Goal: Information Seeking & Learning: Learn about a topic

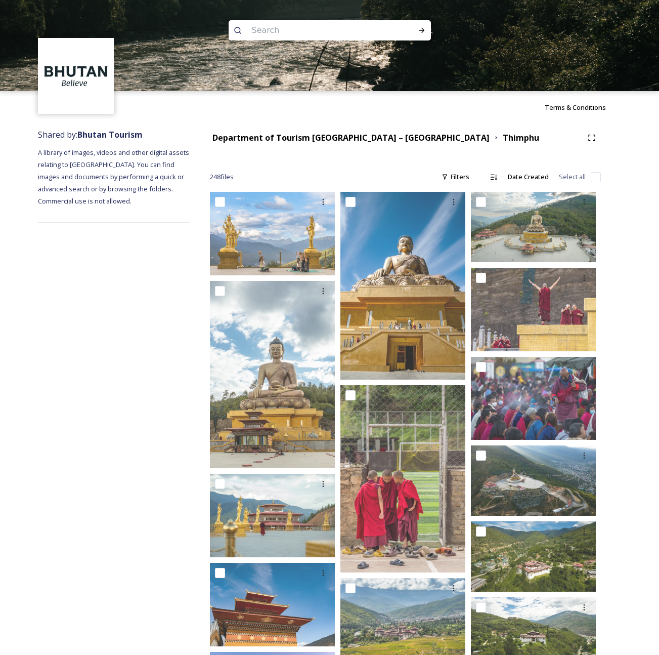
scroll to position [7113, 0]
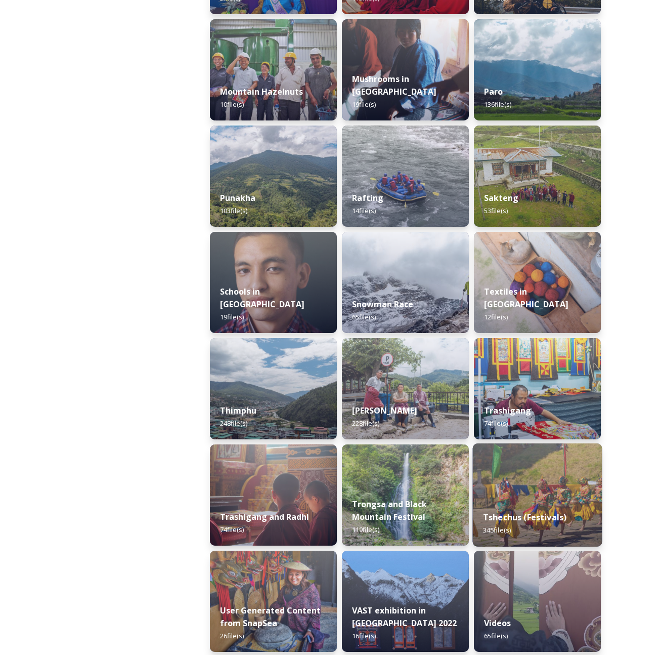
scroll to position [940, 0]
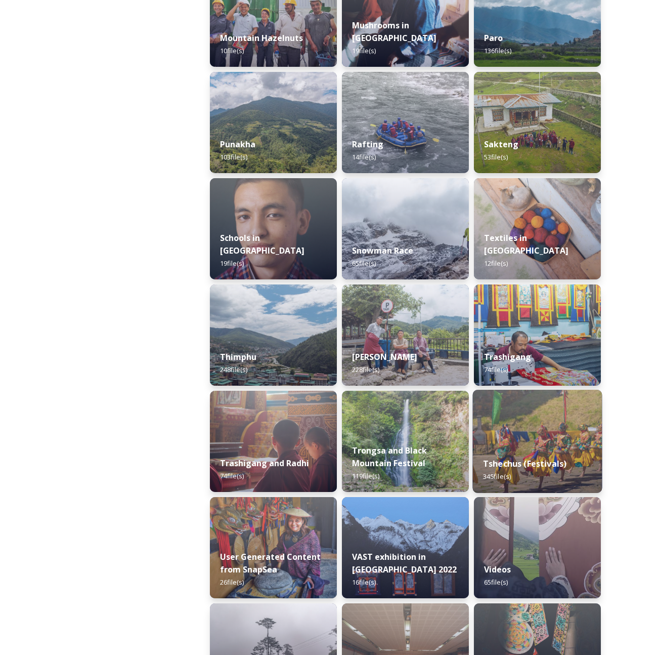
click at [522, 452] on div "Tshechus (Festivals) 345 file(s)" at bounding box center [538, 470] width 130 height 46
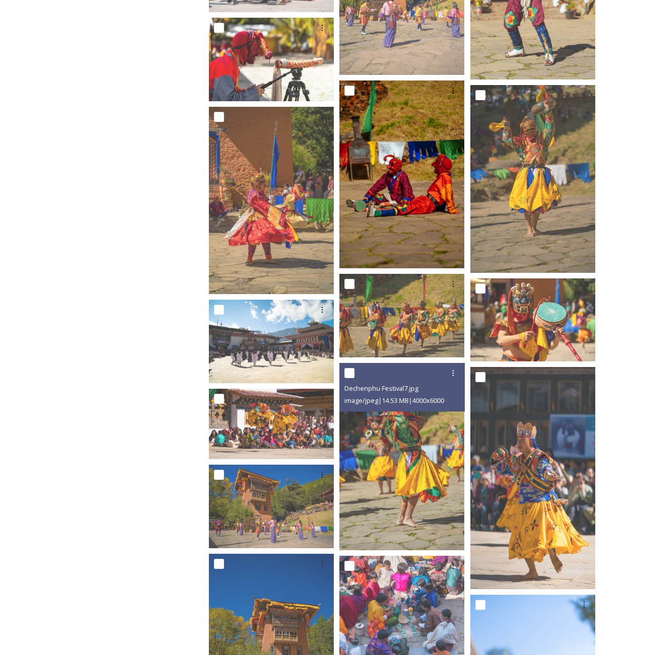
scroll to position [1276, 0]
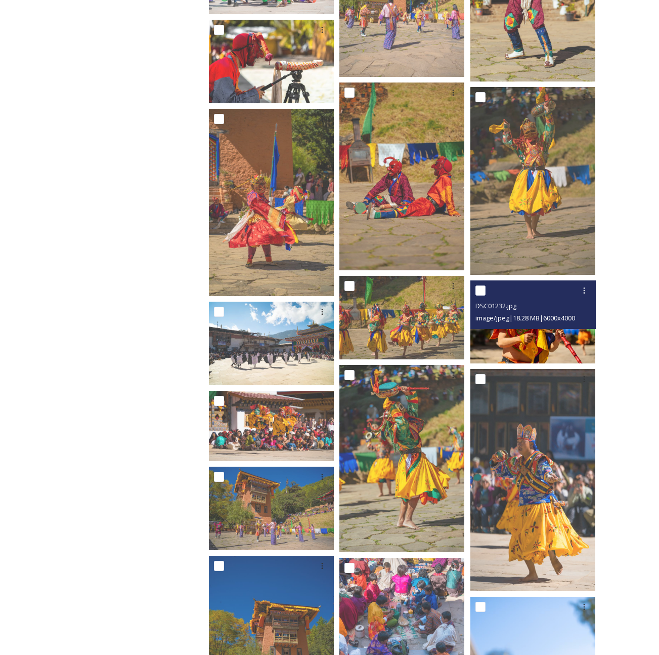
click at [543, 345] on img at bounding box center [533, 321] width 125 height 83
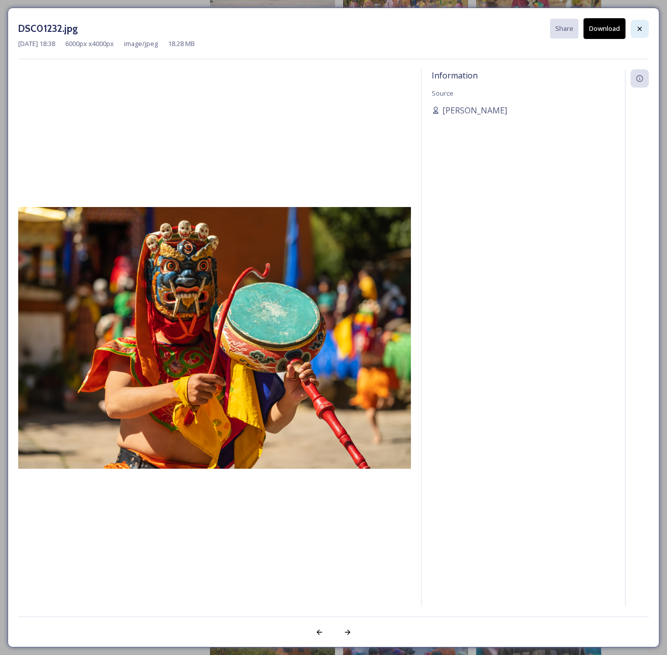
click at [643, 31] on icon at bounding box center [640, 29] width 8 height 8
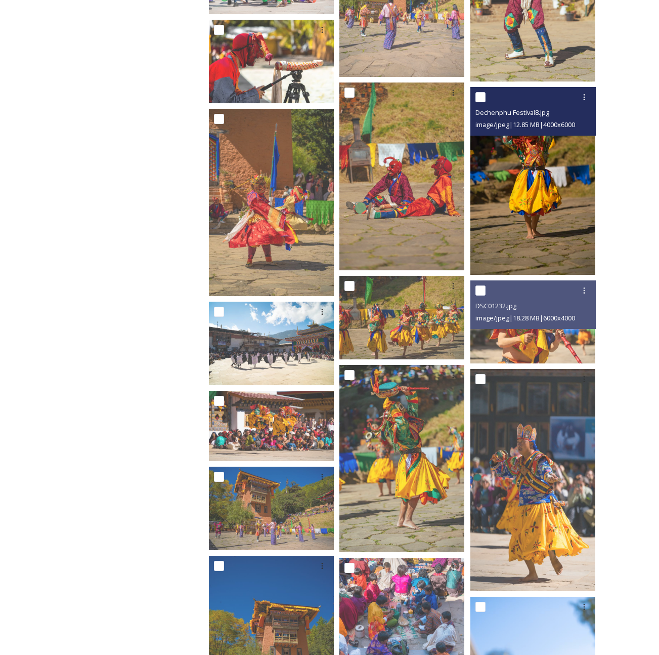
click at [542, 203] on img at bounding box center [533, 181] width 125 height 188
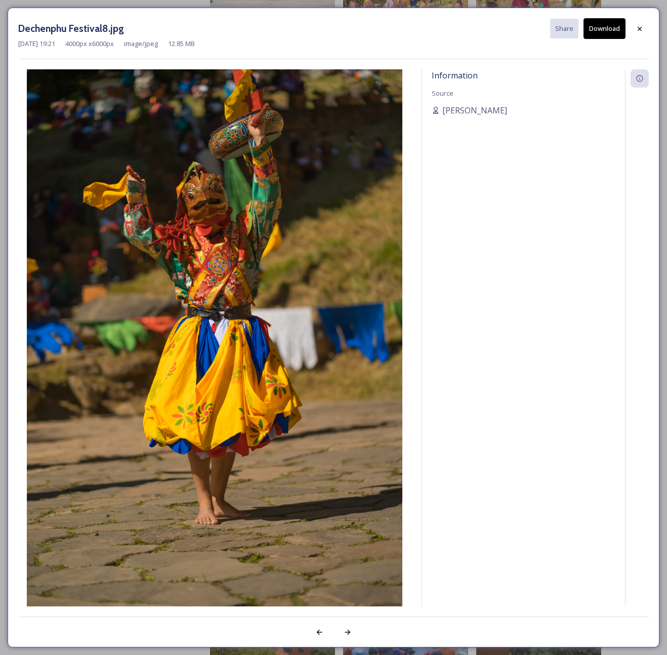
click at [648, 23] on div at bounding box center [640, 29] width 18 height 18
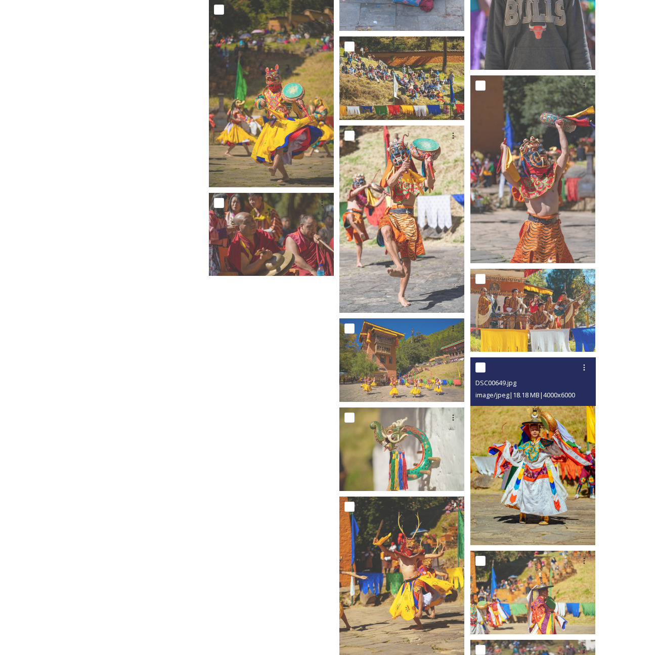
scroll to position [2025, 0]
click at [537, 467] on img at bounding box center [533, 451] width 125 height 188
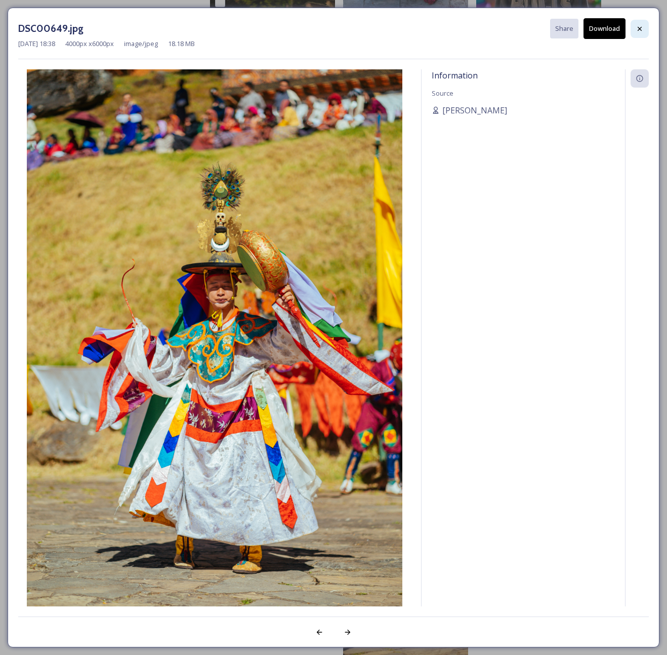
click at [638, 29] on icon at bounding box center [640, 29] width 8 height 8
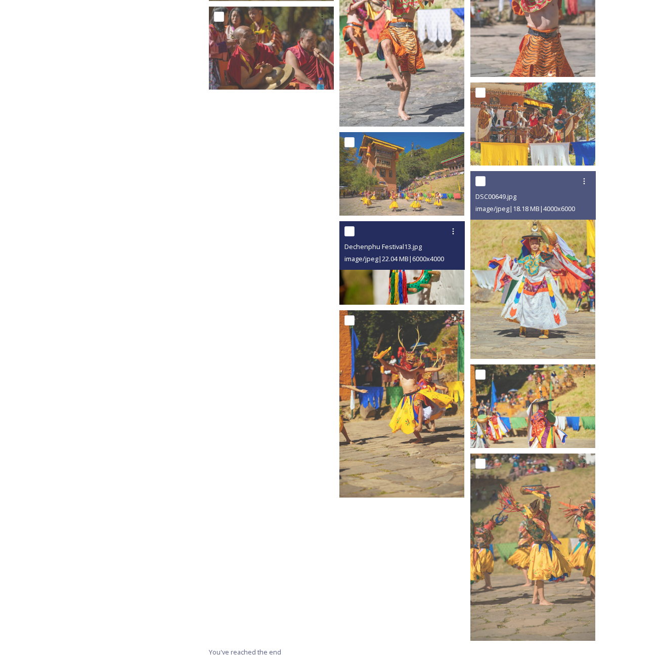
scroll to position [2212, 0]
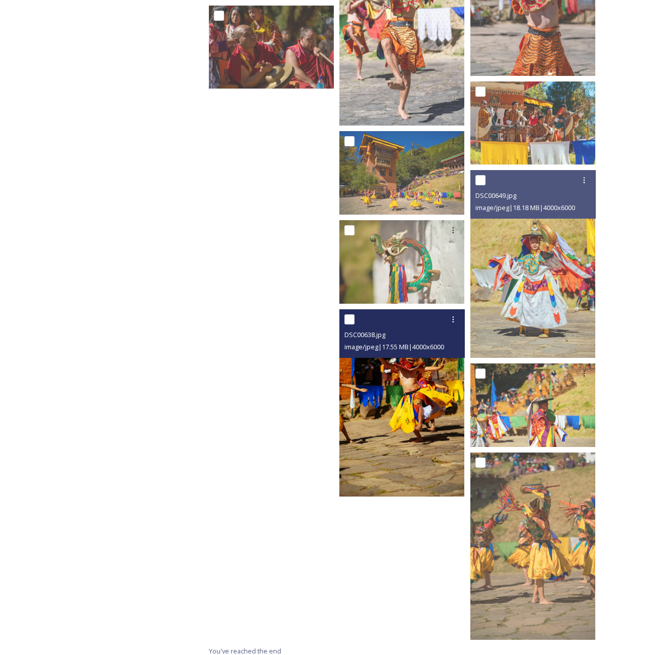
click at [433, 414] on img at bounding box center [402, 403] width 125 height 188
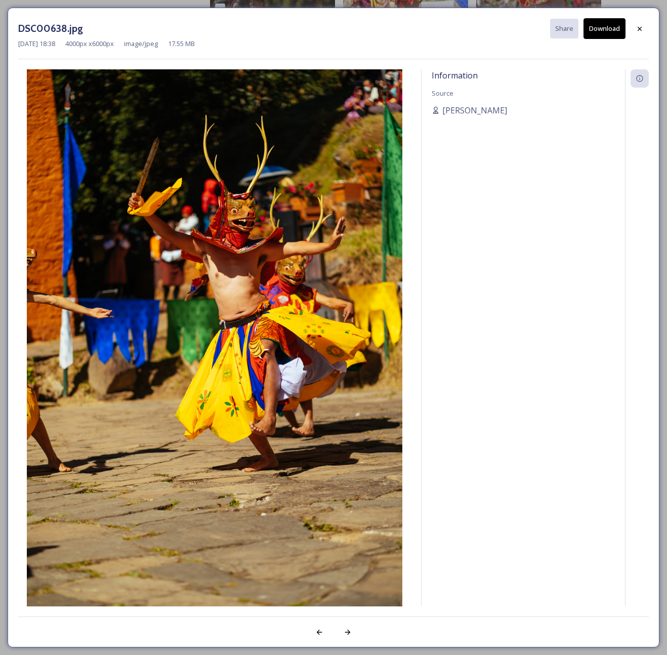
click at [642, 29] on icon at bounding box center [640, 29] width 8 height 8
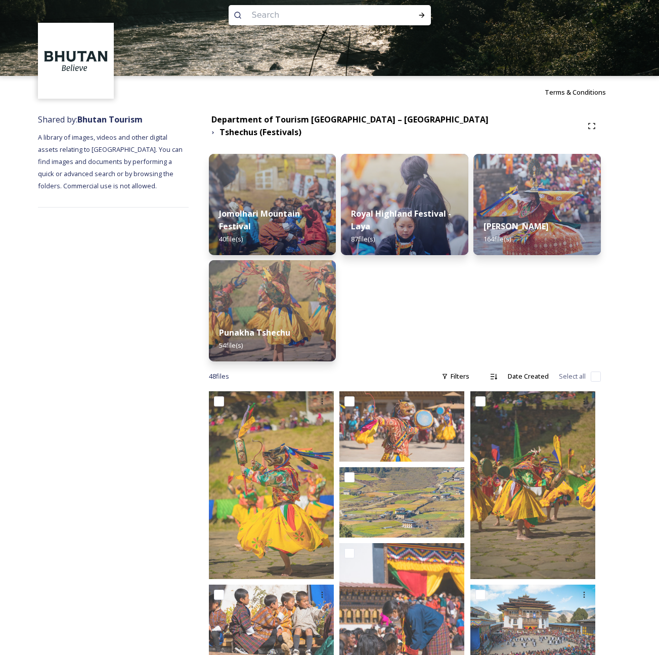
scroll to position [13, 0]
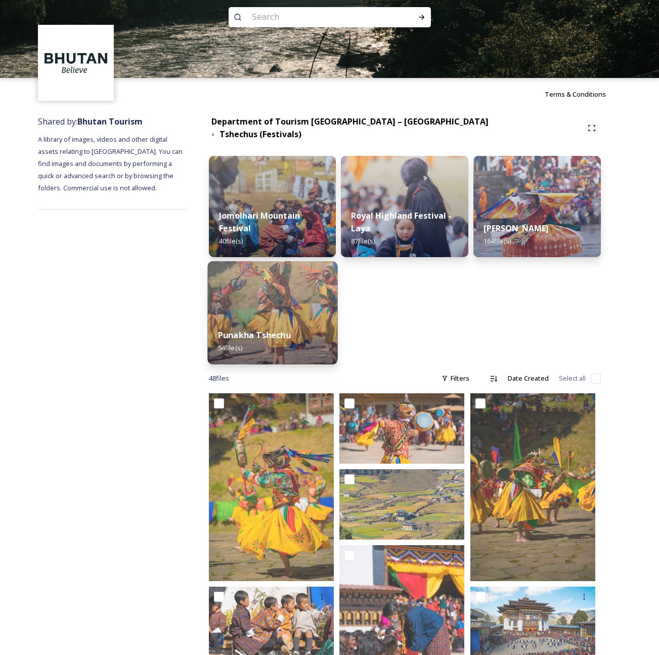
click at [248, 318] on div "Punakha Tshechu 54 file(s)" at bounding box center [272, 341] width 130 height 46
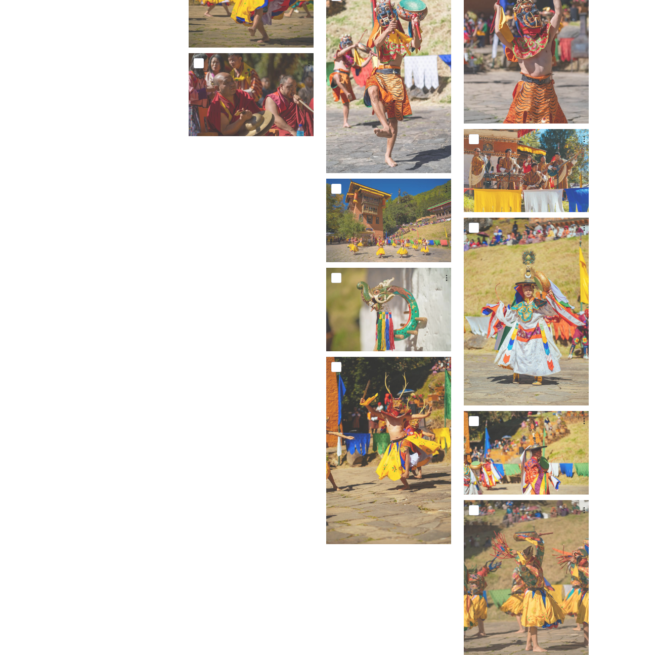
scroll to position [1964, 0]
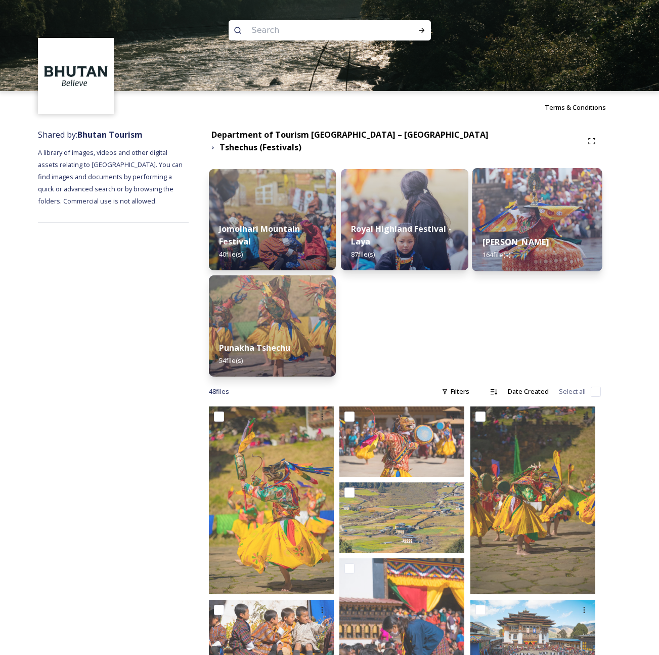
click at [513, 236] on strong "[PERSON_NAME]" at bounding box center [516, 241] width 67 height 11
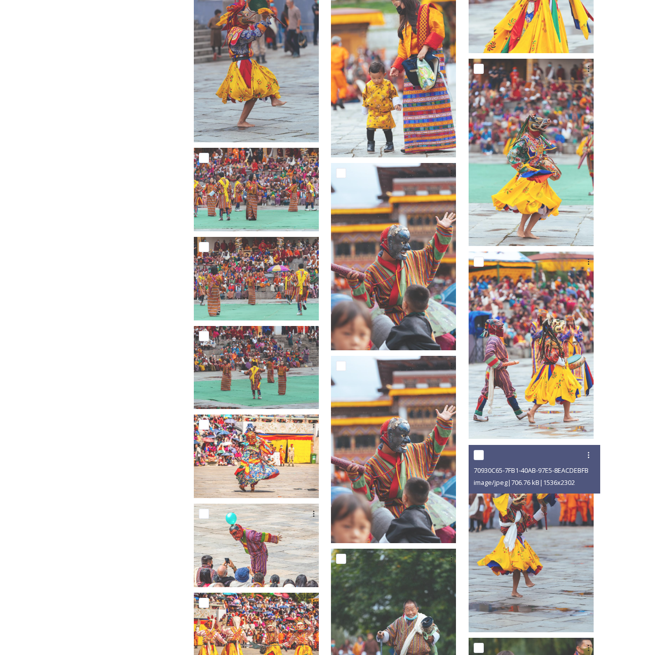
scroll to position [461, 0]
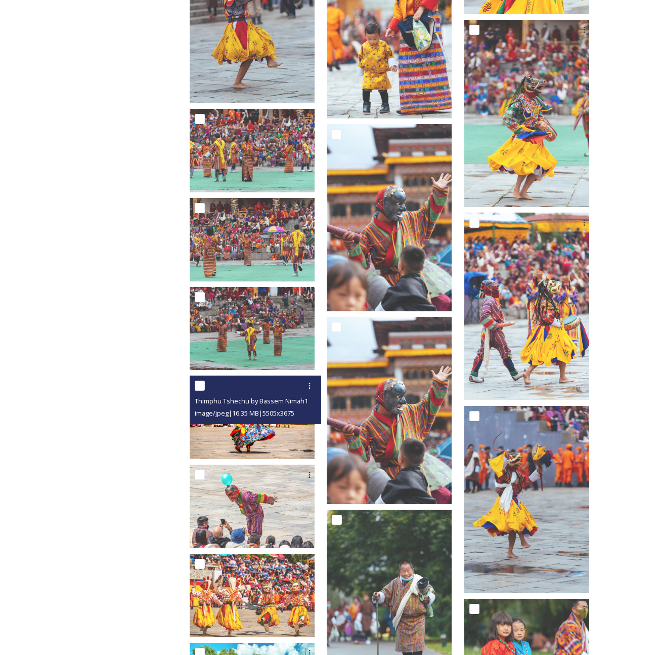
click at [310, 431] on img at bounding box center [252, 416] width 125 height 83
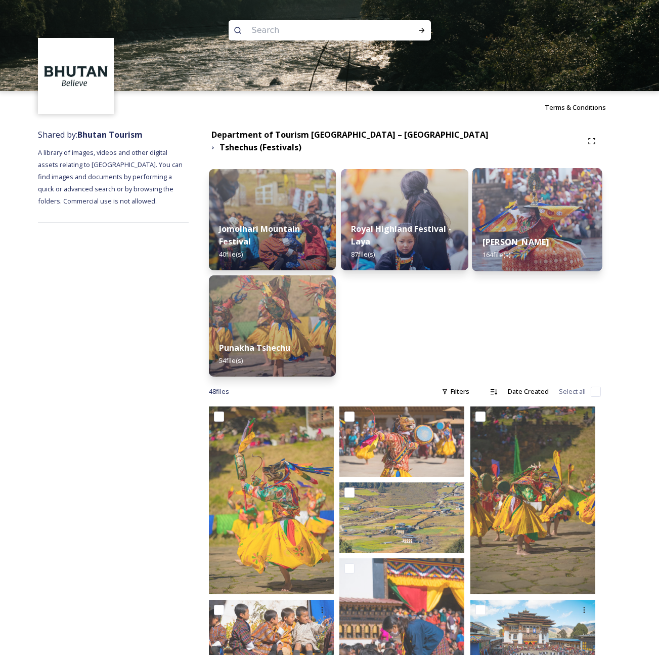
click at [530, 243] on div "Thimphu Tshechu 164 file(s)" at bounding box center [538, 248] width 130 height 46
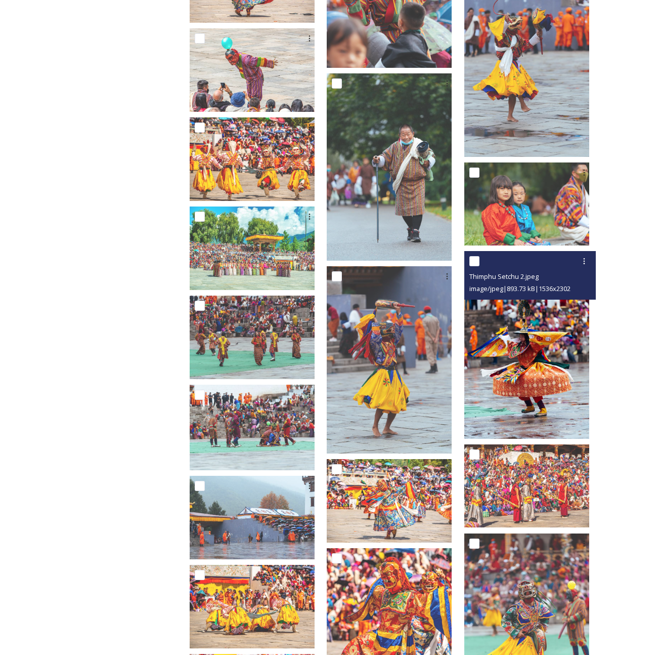
scroll to position [901, 0]
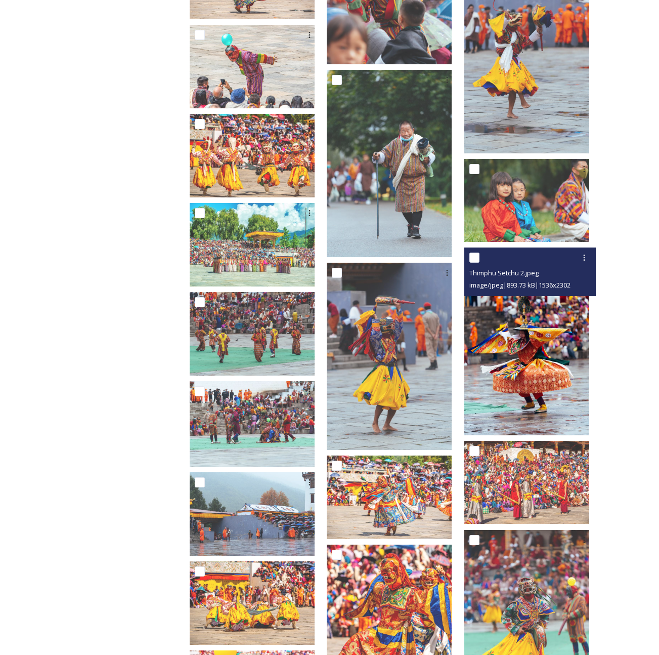
click at [556, 365] on img at bounding box center [527, 340] width 125 height 187
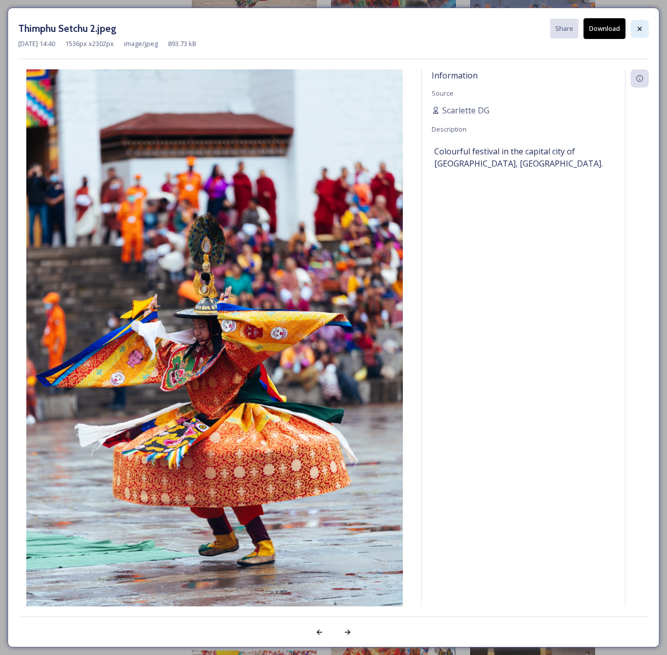
click at [637, 28] on icon at bounding box center [640, 29] width 8 height 8
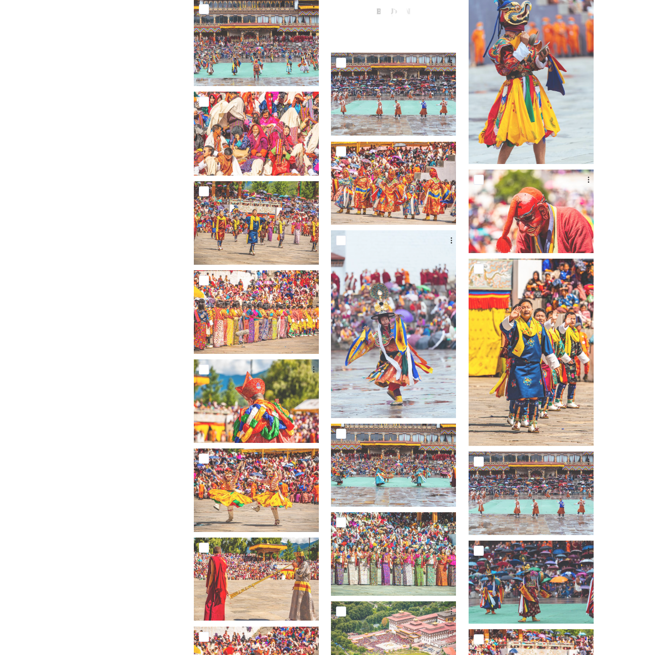
scroll to position [2788, 0]
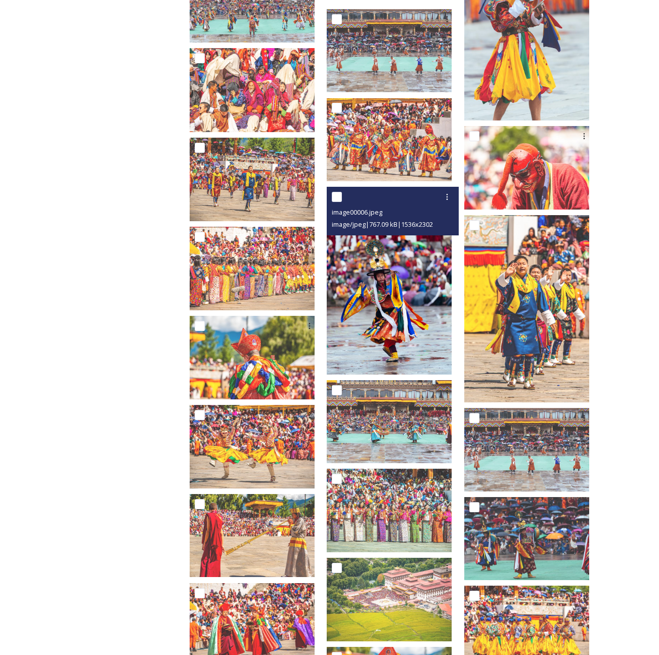
click at [395, 300] on img at bounding box center [389, 280] width 125 height 187
